Goal: Task Accomplishment & Management: Manage account settings

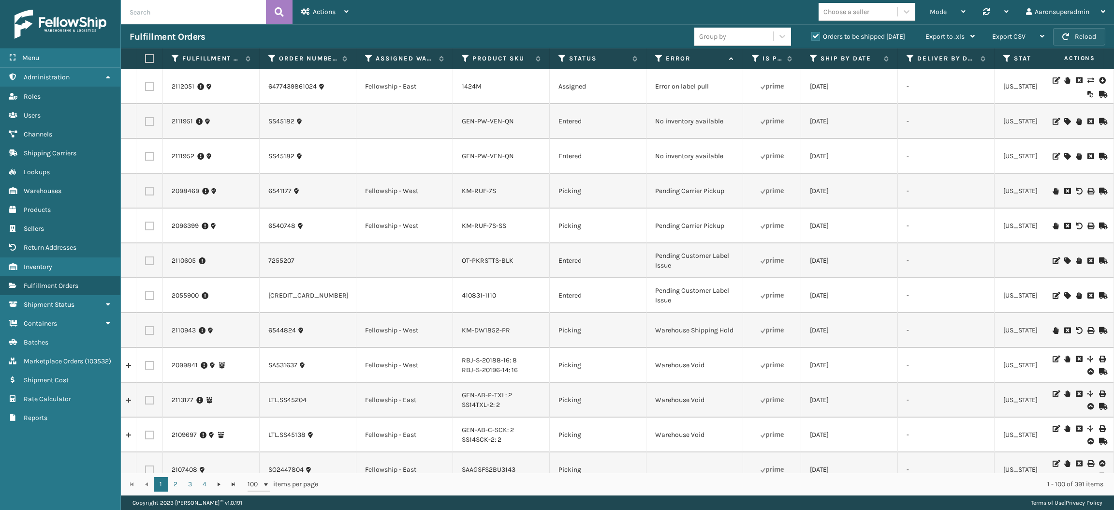
click at [1080, 36] on button "Reload" at bounding box center [1079, 36] width 52 height 17
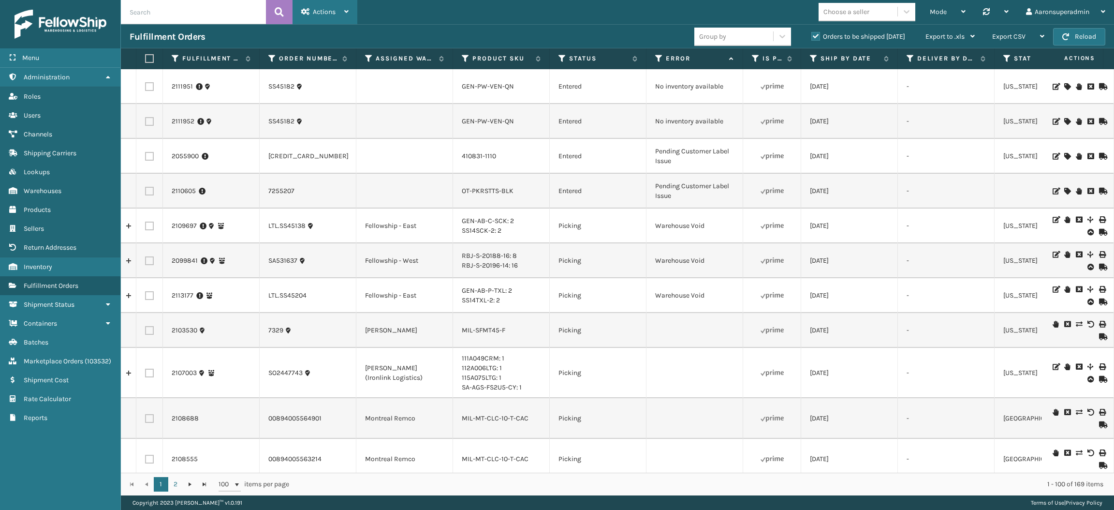
click at [327, 2] on div "Actions" at bounding box center [324, 12] width 47 height 24
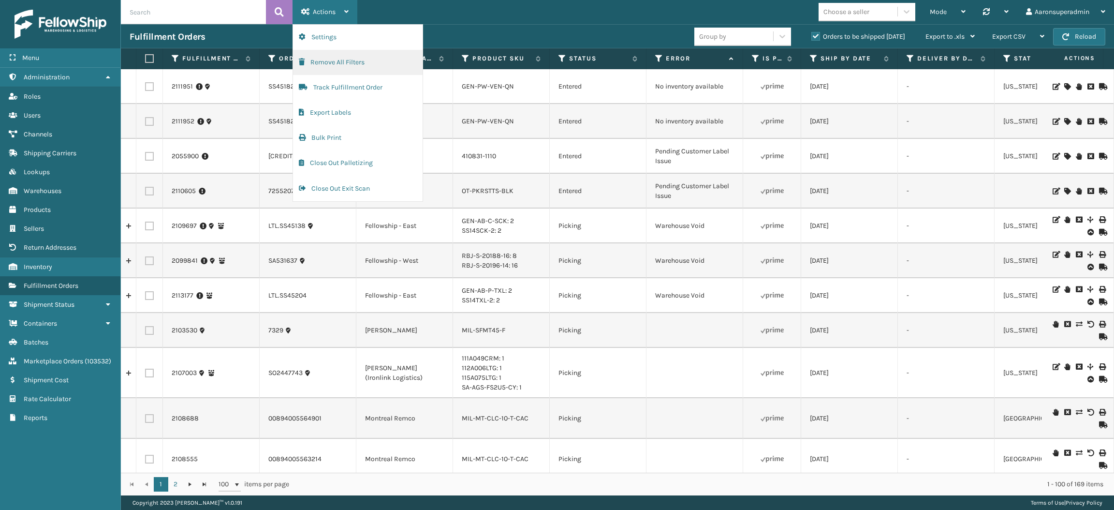
click at [349, 62] on button "Remove All Filters" at bounding box center [358, 62] width 130 height 25
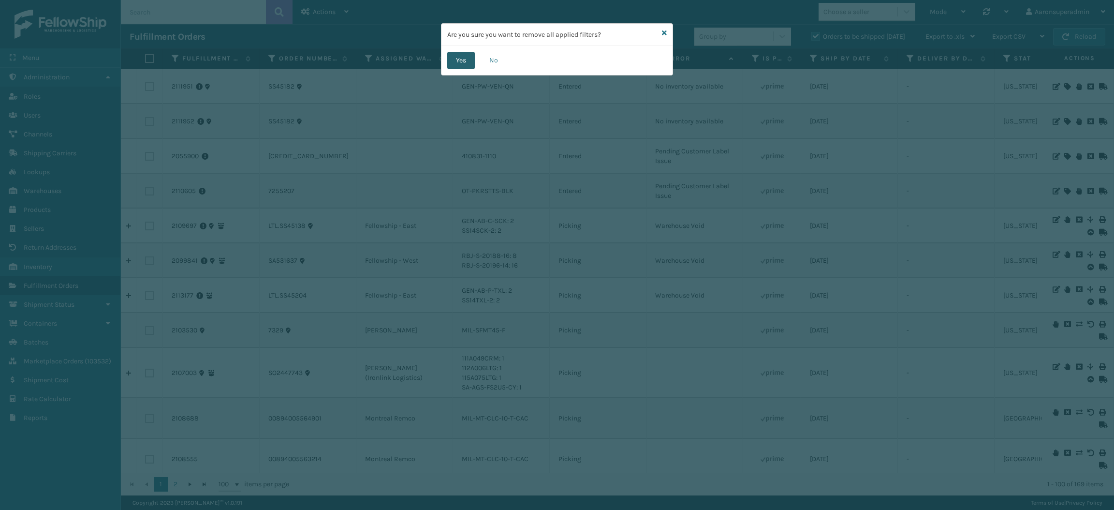
click at [456, 60] on button "Yes" at bounding box center [461, 60] width 28 height 17
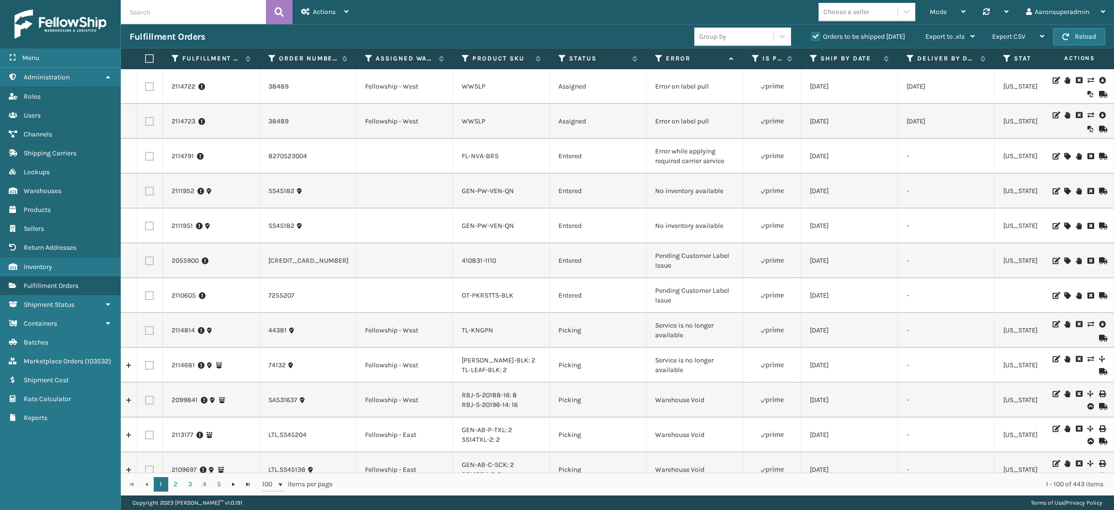
click at [456, 60] on th "Product SKU" at bounding box center [501, 58] width 97 height 21
click at [1099, 325] on icon at bounding box center [1102, 324] width 6 height 10
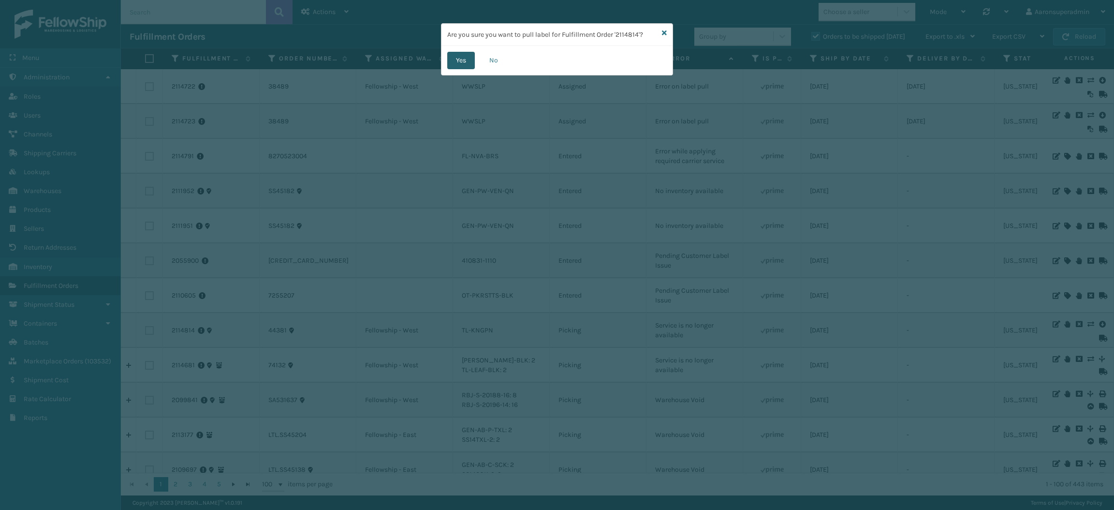
click at [466, 61] on button "Yes" at bounding box center [461, 60] width 28 height 17
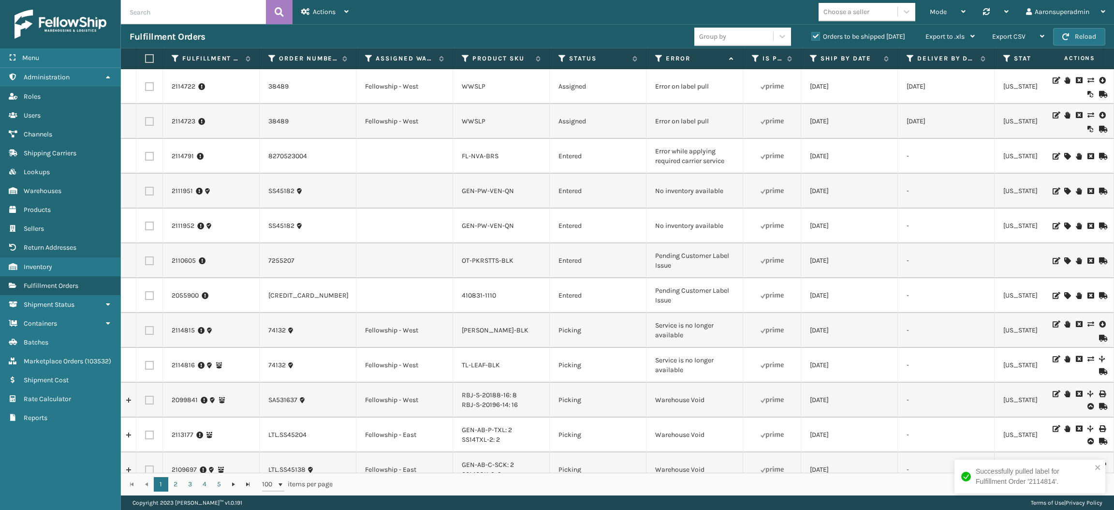
click at [1099, 324] on icon at bounding box center [1102, 324] width 6 height 10
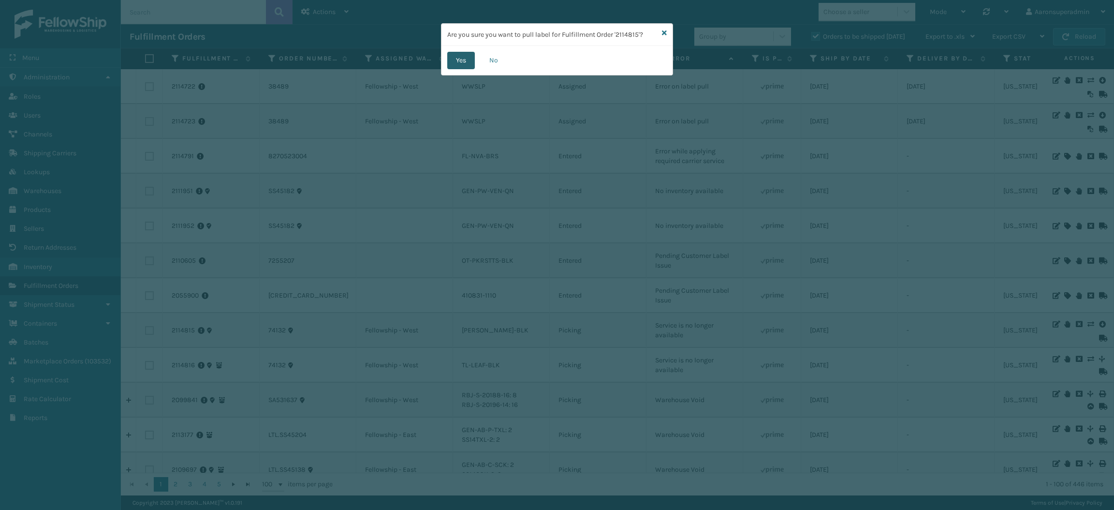
click at [472, 60] on button "Yes" at bounding box center [461, 60] width 28 height 17
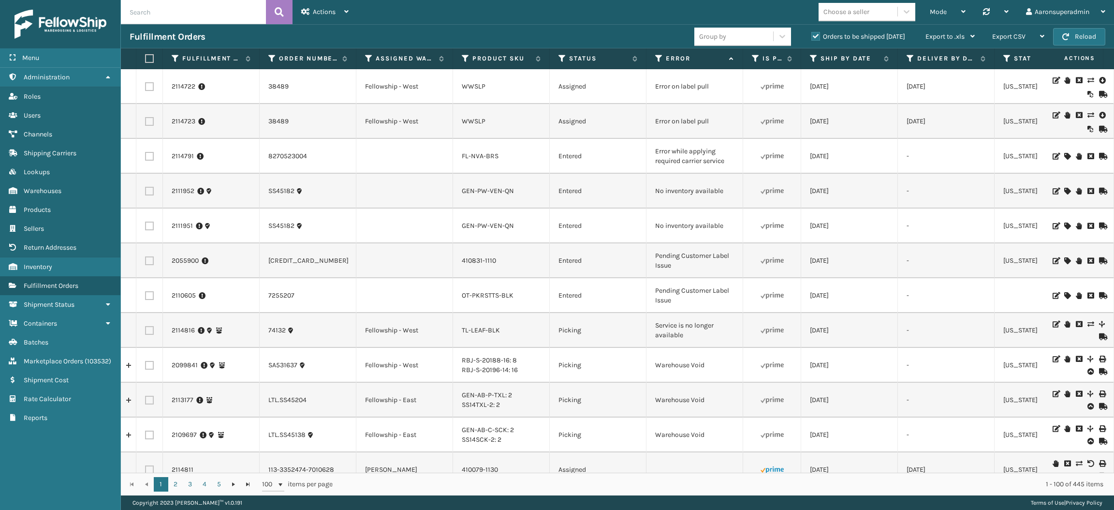
click at [1088, 326] on icon at bounding box center [1091, 324] width 6 height 7
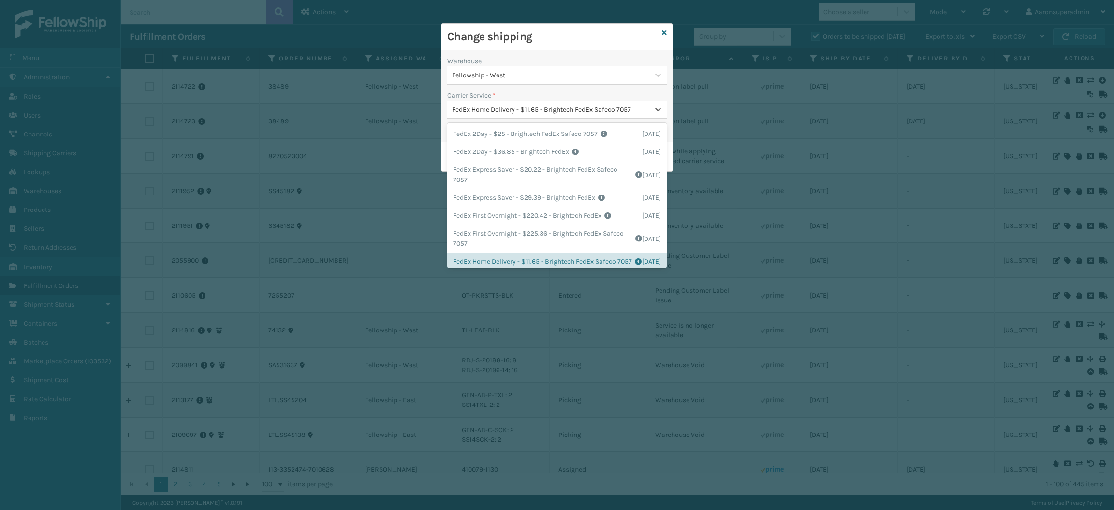
click at [480, 110] on div "FedEx Home Delivery - $11.65 - Brightech FedEx Safeco 7057" at bounding box center [551, 109] width 198 height 10
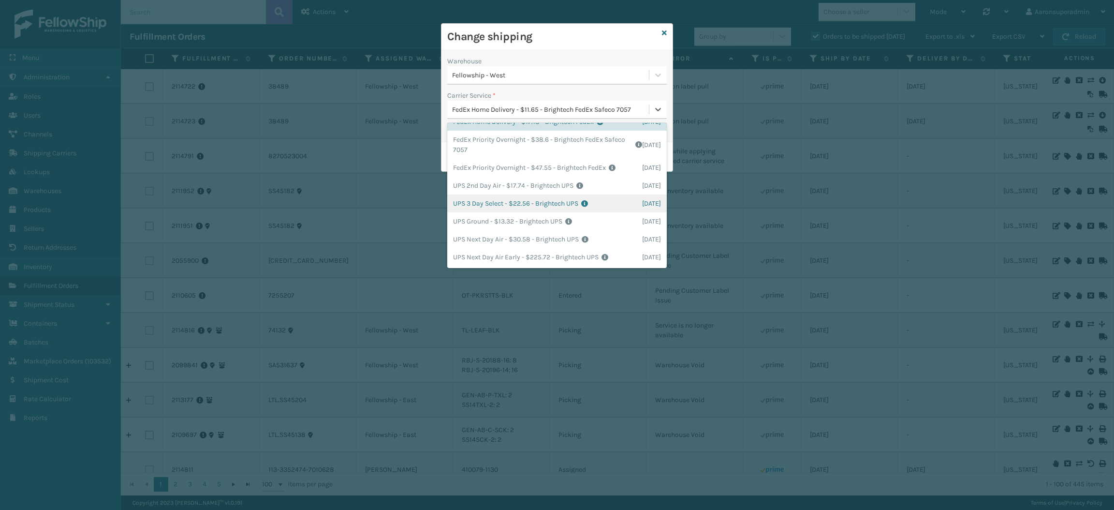
scroll to position [171, 0]
click at [511, 230] on div "UPS Ground - $13.32 - Brightech UPS Shipping Cost $13.32 Surplus Cost $0 Total …" at bounding box center [557, 221] width 220 height 18
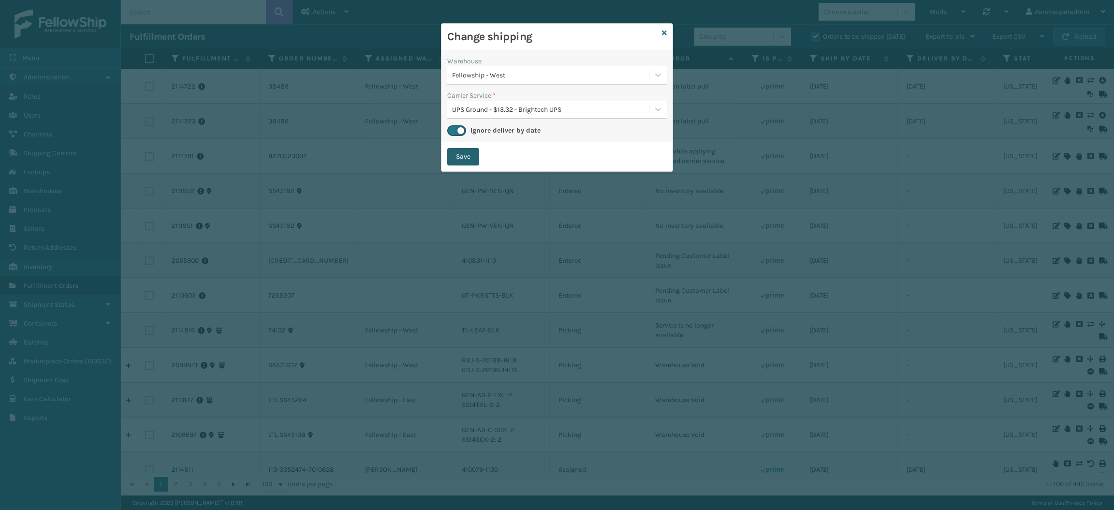
click at [459, 155] on button "Save" at bounding box center [463, 156] width 32 height 17
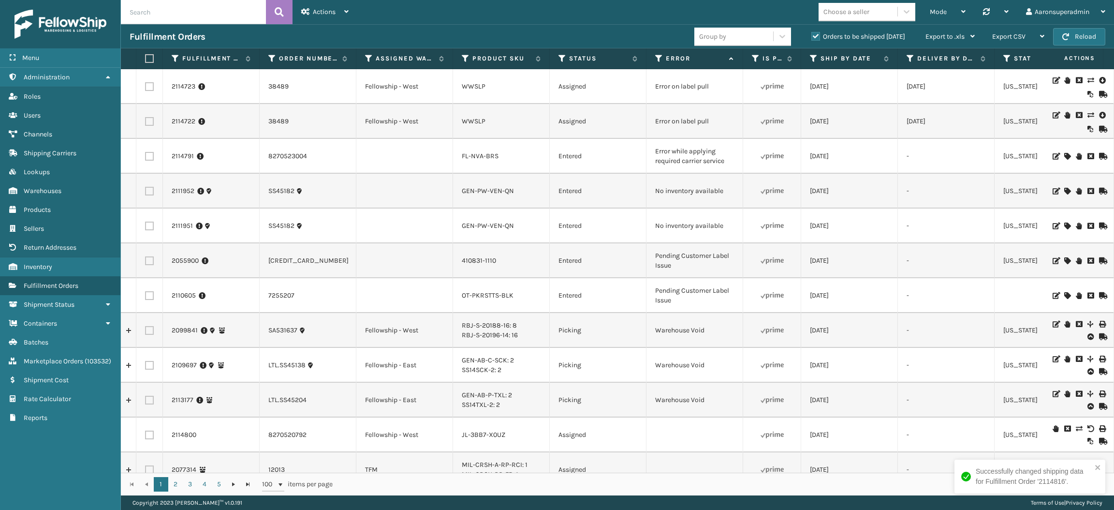
click at [170, 85] on td "2114723" at bounding box center [211, 86] width 97 height 35
click at [177, 89] on link "2114723" at bounding box center [184, 87] width 24 height 10
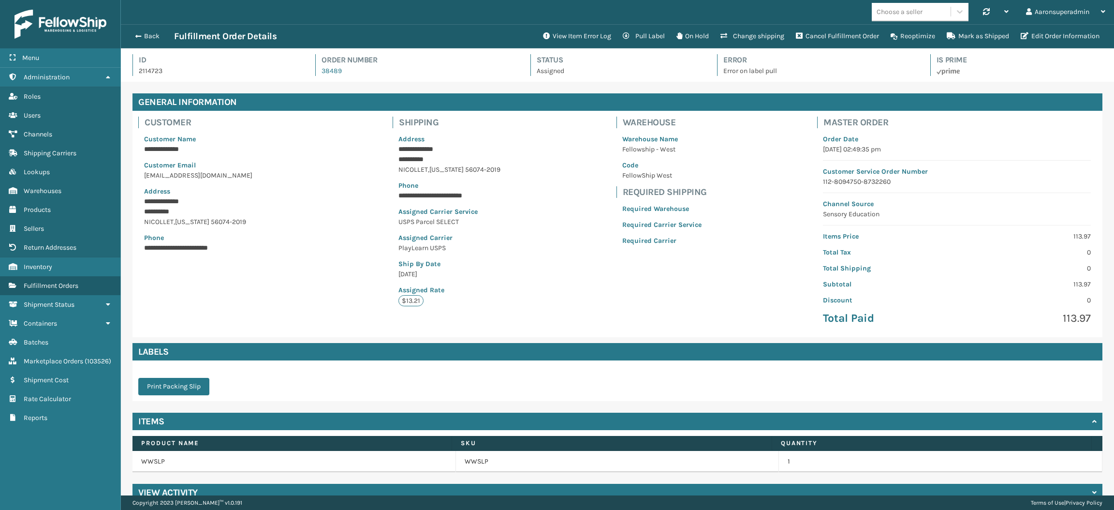
scroll to position [22, 993]
click at [596, 37] on button "View Item Error Log" at bounding box center [577, 36] width 80 height 19
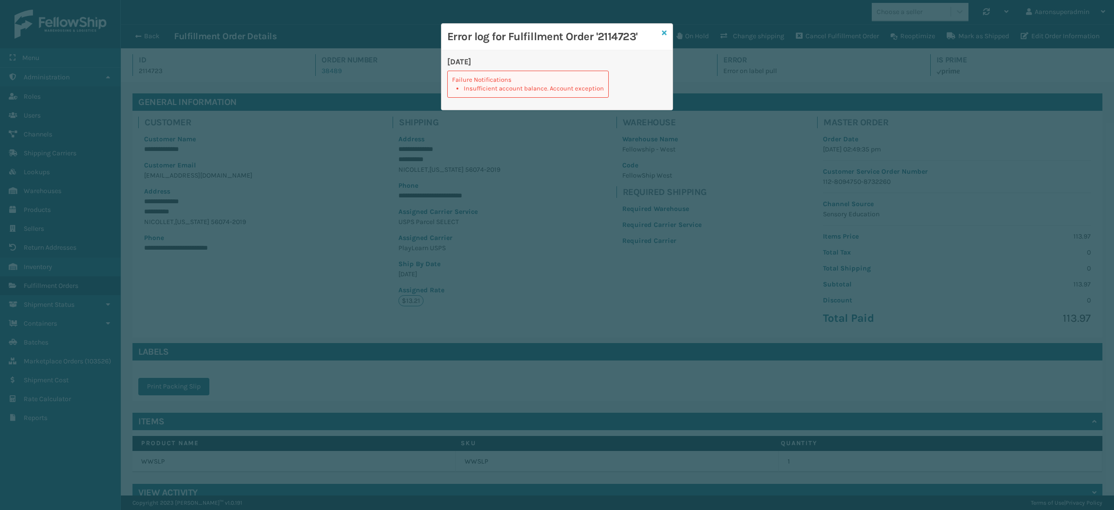
click at [663, 36] on icon at bounding box center [664, 33] width 5 height 7
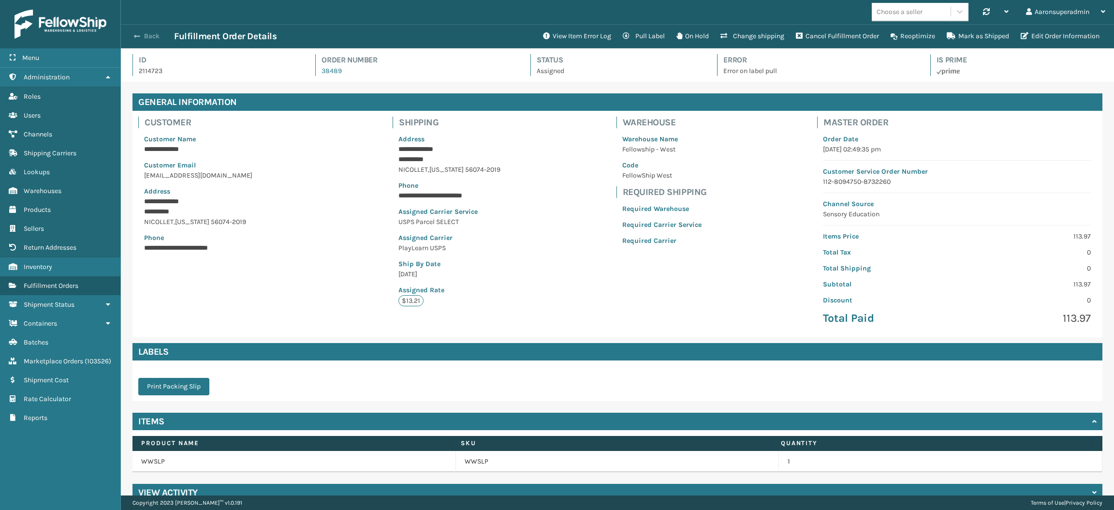
click at [136, 35] on span "button" at bounding box center [137, 36] width 6 height 7
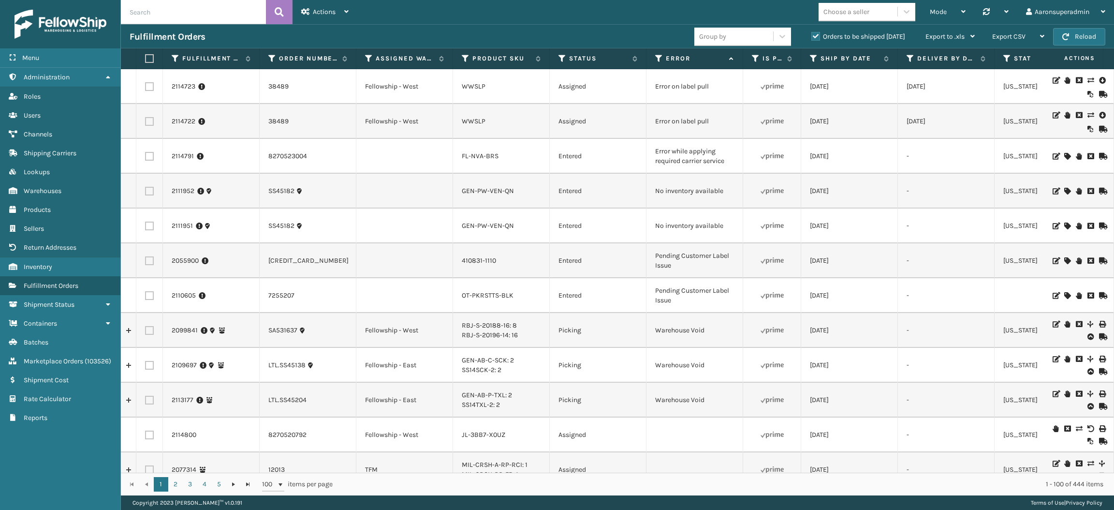
click at [148, 120] on label at bounding box center [149, 121] width 9 height 9
click at [146, 120] on input "checkbox" at bounding box center [145, 120] width 0 height 6
checkbox input "true"
click at [148, 84] on label at bounding box center [149, 86] width 9 height 9
click at [146, 84] on input "checkbox" at bounding box center [145, 85] width 0 height 6
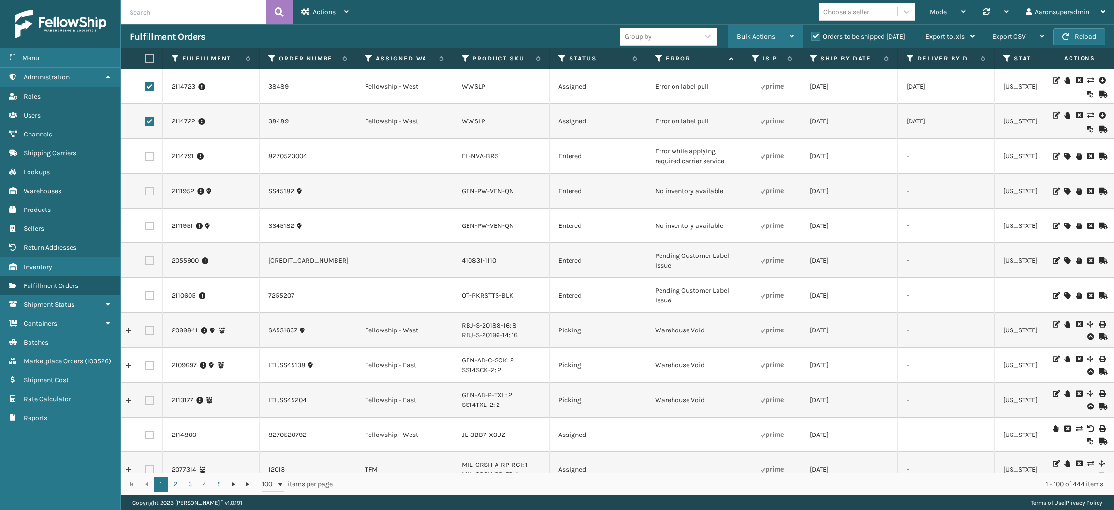
click at [753, 30] on div "Bulk Actions" at bounding box center [765, 37] width 57 height 24
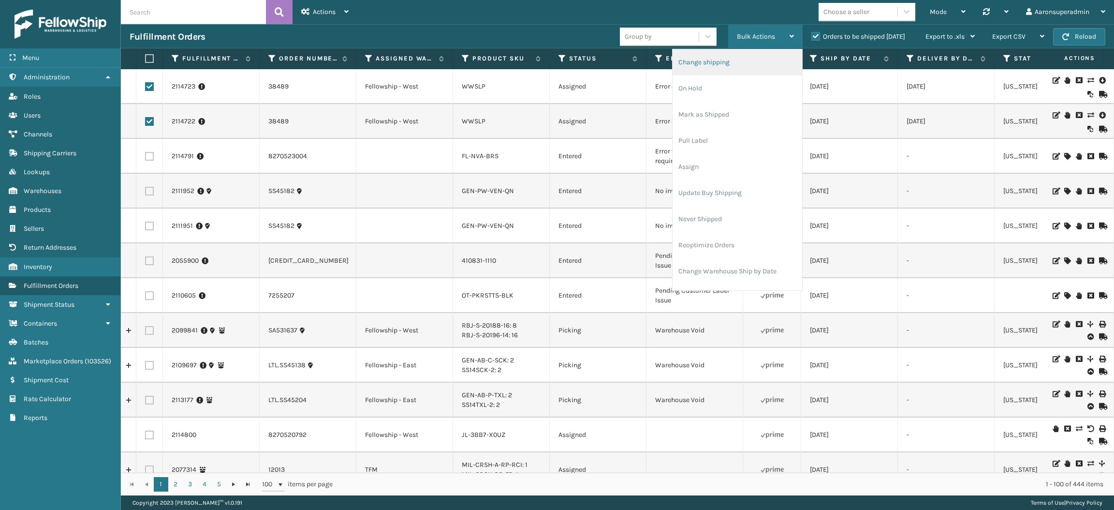
click at [708, 65] on li "Change shipping" at bounding box center [738, 62] width 130 height 26
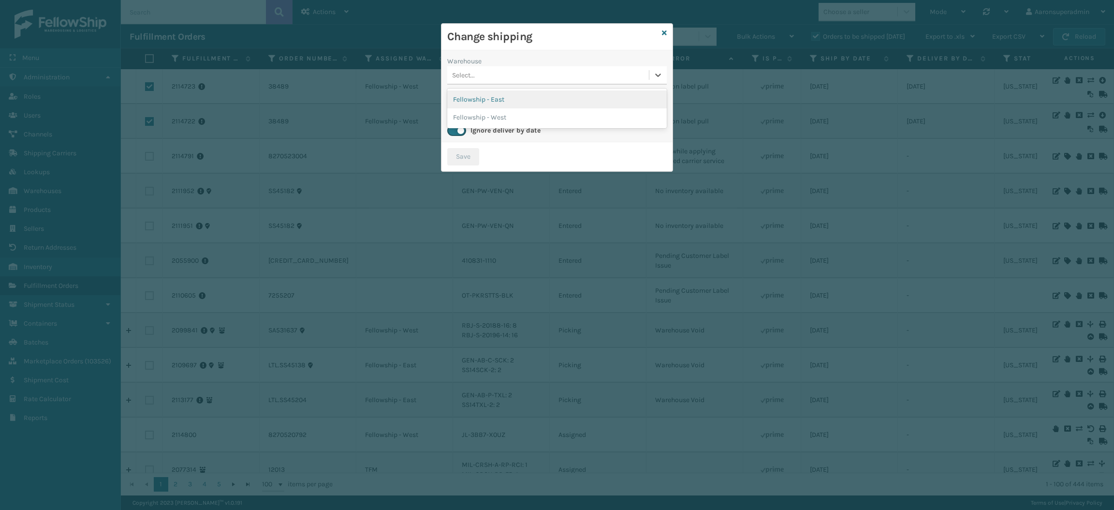
click at [527, 72] on div "Select..." at bounding box center [548, 75] width 202 height 16
click at [513, 117] on div "Fellowship - West" at bounding box center [557, 117] width 220 height 18
click at [499, 104] on div "Select..." at bounding box center [548, 110] width 202 height 16
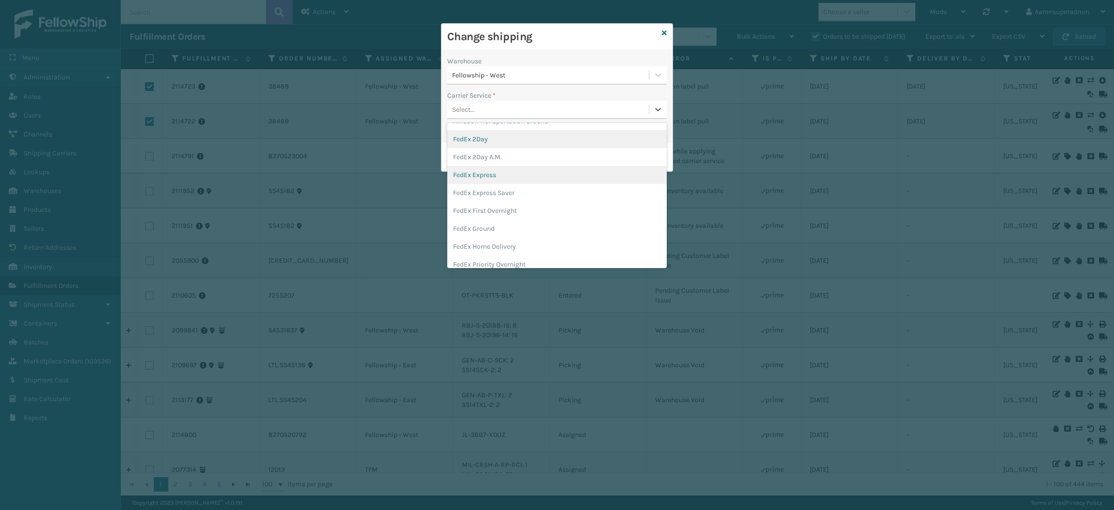
scroll to position [31, 0]
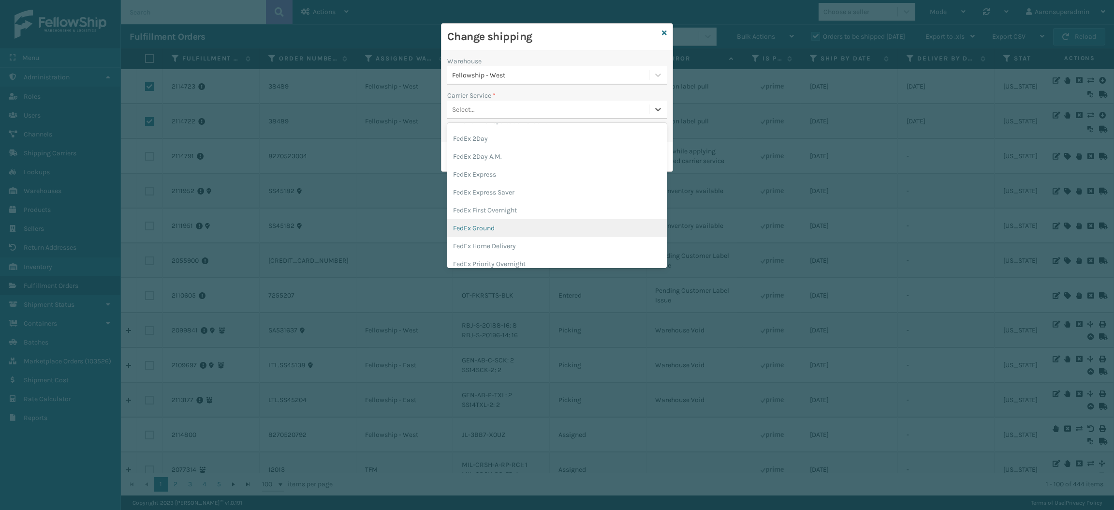
click at [488, 236] on div "FedEx Ground" at bounding box center [557, 228] width 220 height 18
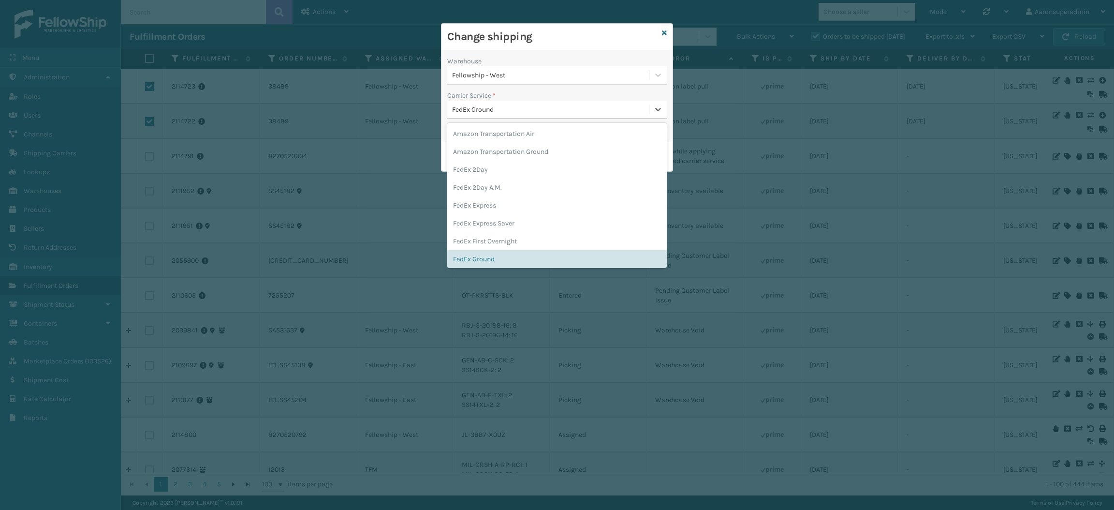
click at [475, 108] on div "FedEx Ground" at bounding box center [551, 109] width 198 height 10
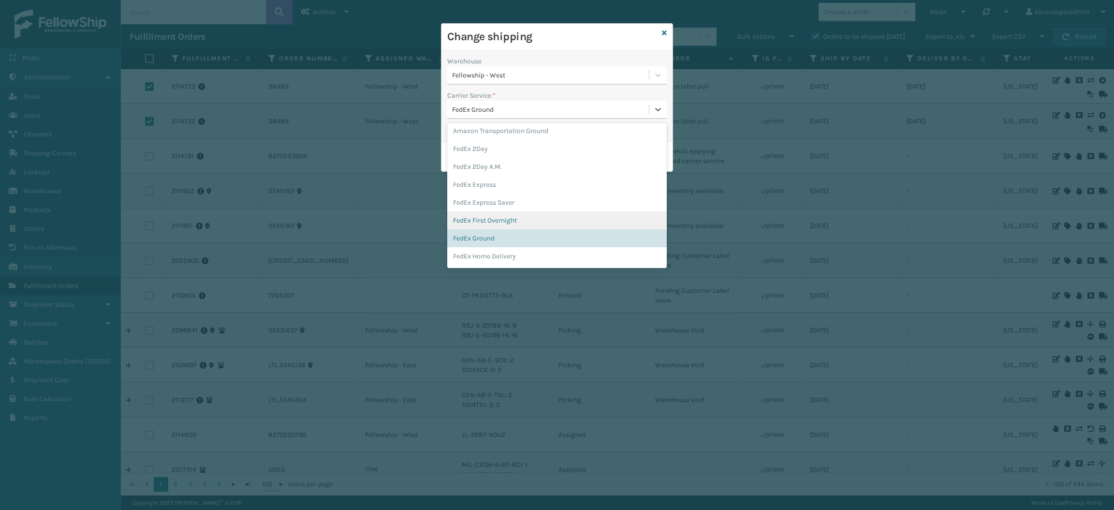
scroll to position [22, 0]
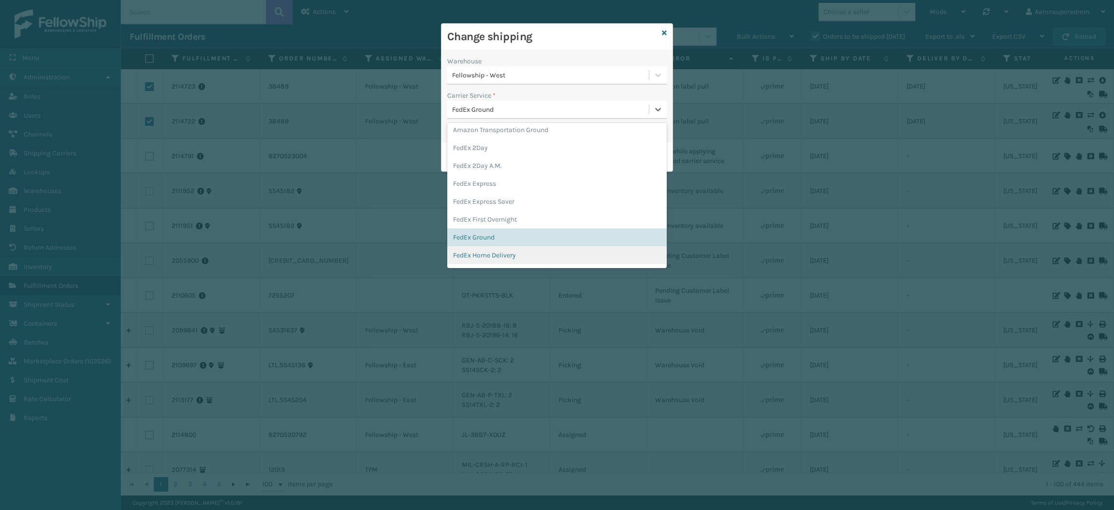
click at [502, 248] on div "FedEx Home Delivery" at bounding box center [557, 255] width 220 height 18
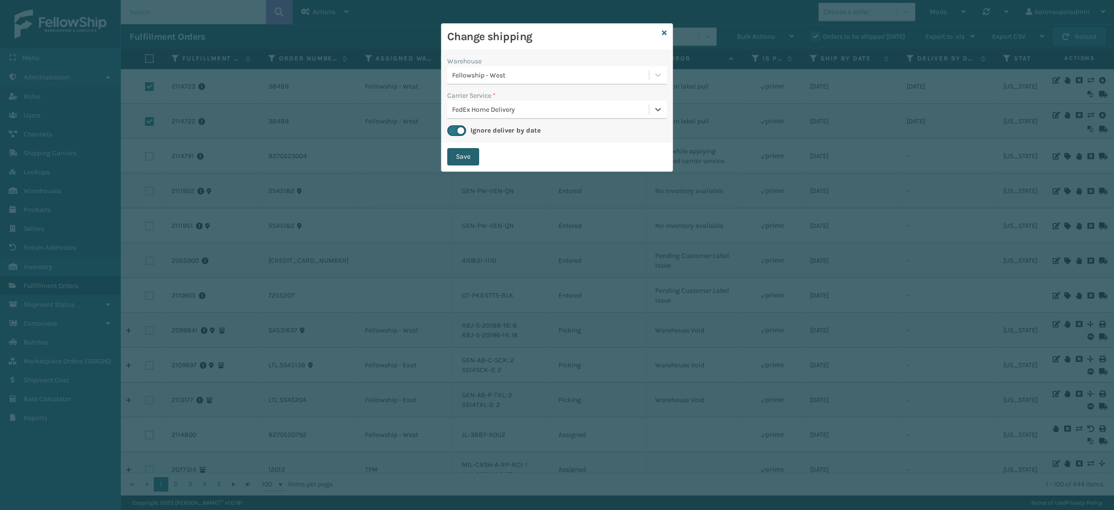
click at [456, 152] on button "Save" at bounding box center [463, 156] width 32 height 17
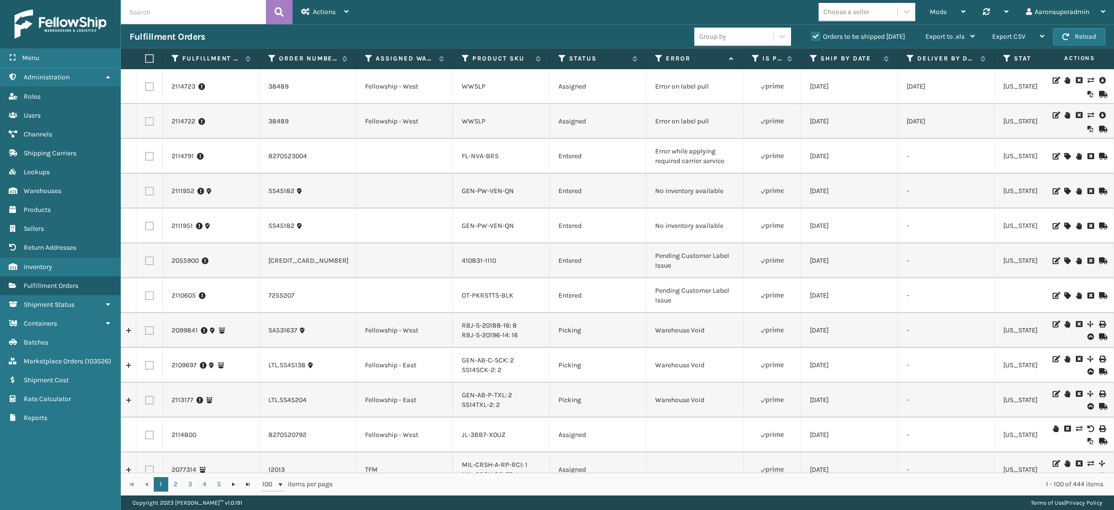
checkbox input "false"
click at [1064, 155] on icon at bounding box center [1067, 156] width 6 height 7
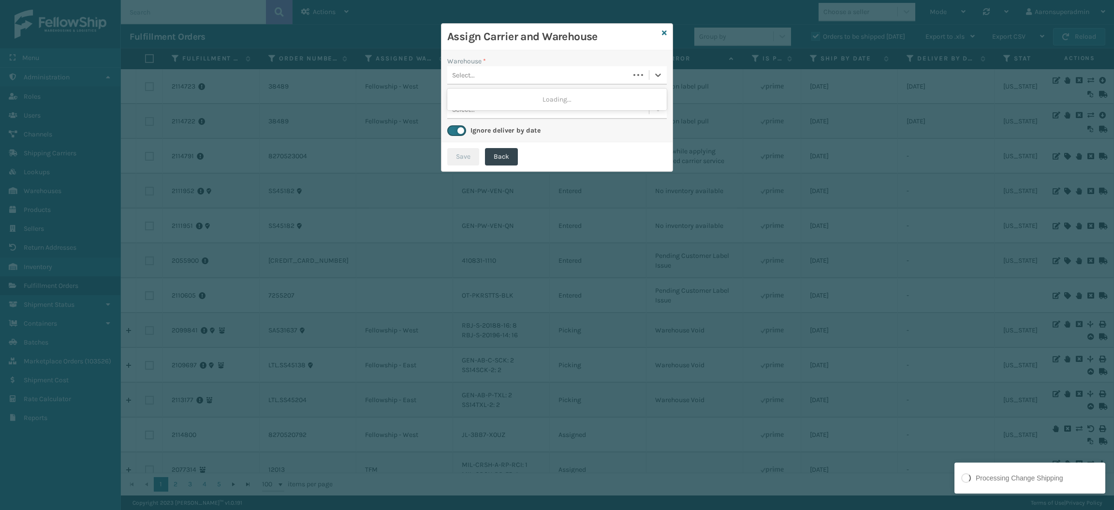
click at [526, 82] on div "Select..." at bounding box center [538, 75] width 182 height 16
click at [529, 91] on div "Fellowship - West" at bounding box center [557, 99] width 220 height 18
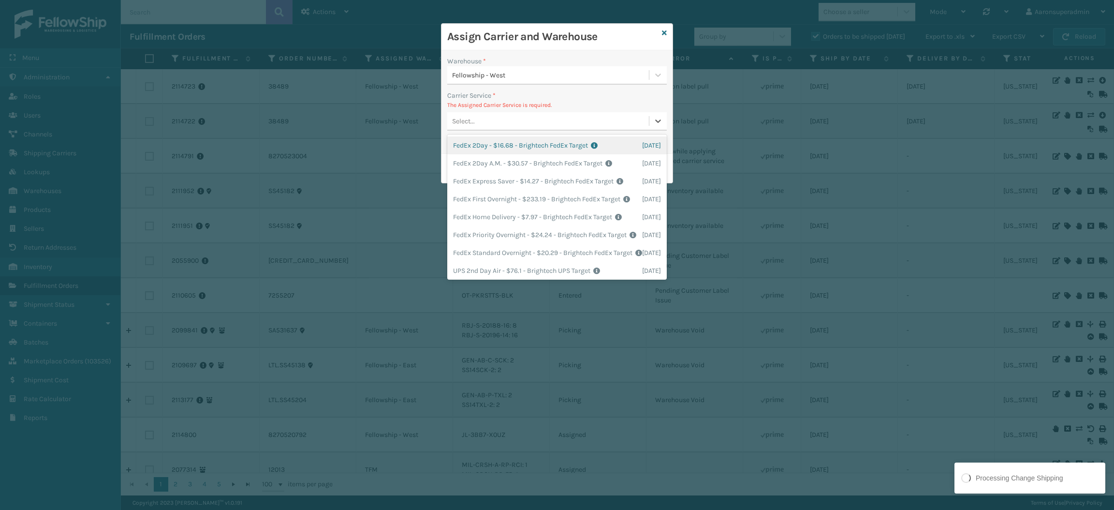
click at [552, 122] on div "Select..." at bounding box center [548, 121] width 202 height 16
click at [505, 226] on div "FedEx Home Delivery - $7.97 - Brightech FedEx Target Shipping Cost $7.97 Surplu…" at bounding box center [557, 217] width 220 height 18
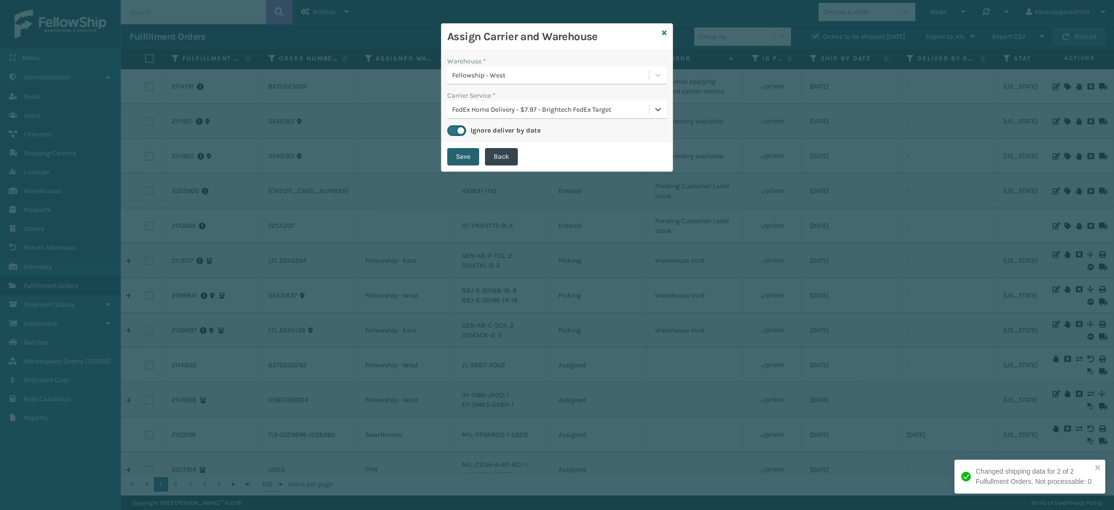
click at [458, 159] on button "Save" at bounding box center [463, 156] width 32 height 17
